Goal: Information Seeking & Learning: Learn about a topic

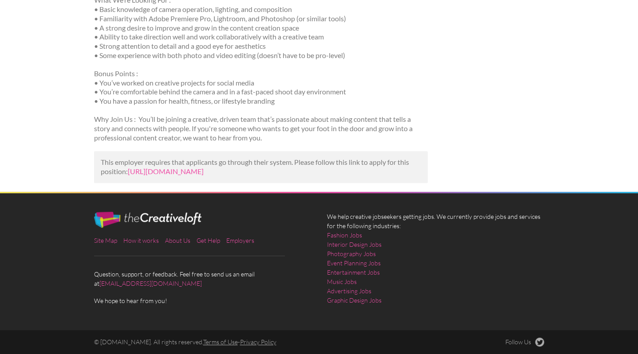
scroll to position [344, 0]
click at [184, 170] on link "https://www.talent.com/view?id=15c104912b35&utm_campaign=google_jobs_apply&utm_…" at bounding box center [166, 171] width 76 height 8
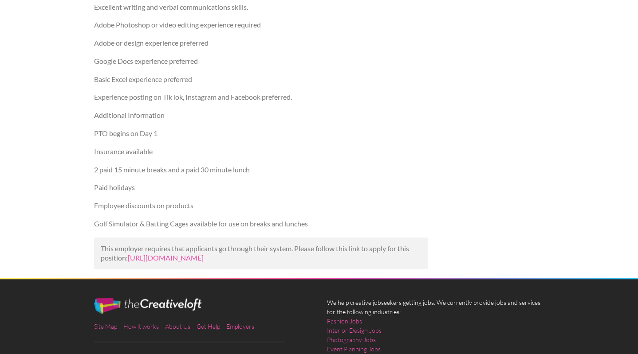
scroll to position [663, 0]
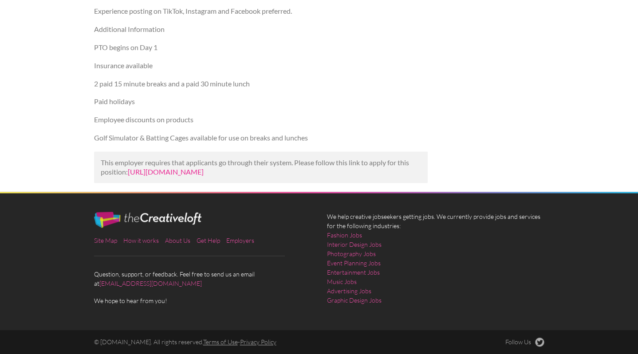
click at [185, 170] on link "https://jobs.ksl.com/listing/1025669?utm_campaign=google_jobs_apply&utm_source=…" at bounding box center [166, 172] width 76 height 8
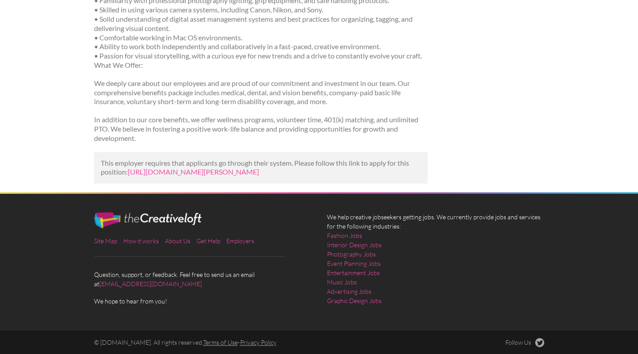
scroll to position [495, 0]
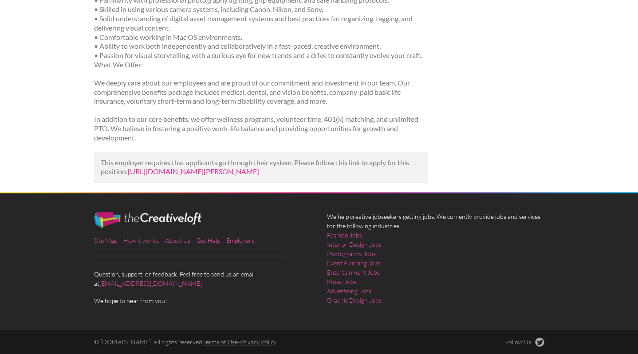
click at [222, 167] on link "https://us.bebee.com/job/ea5f49c6e225911887cd5e67e46c79e9?utm_campaign=google_j…" at bounding box center [193, 171] width 131 height 8
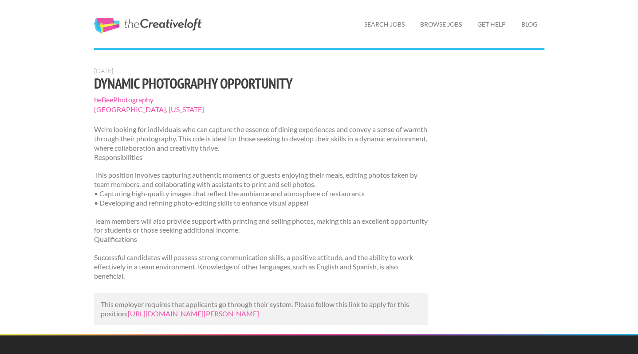
scroll to position [38, 0]
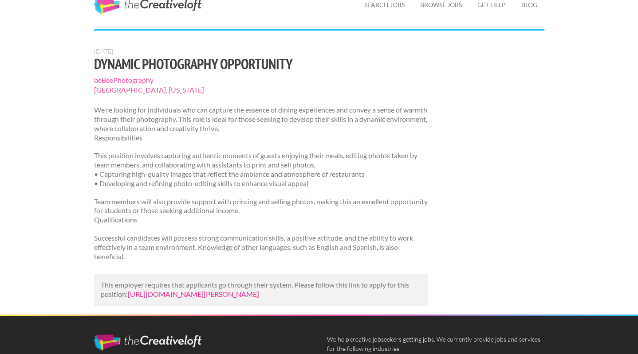
click at [252, 294] on link "[URL][DOMAIN_NAME][PERSON_NAME]" at bounding box center [193, 294] width 131 height 8
